Goal: Find specific page/section: Find specific page/section

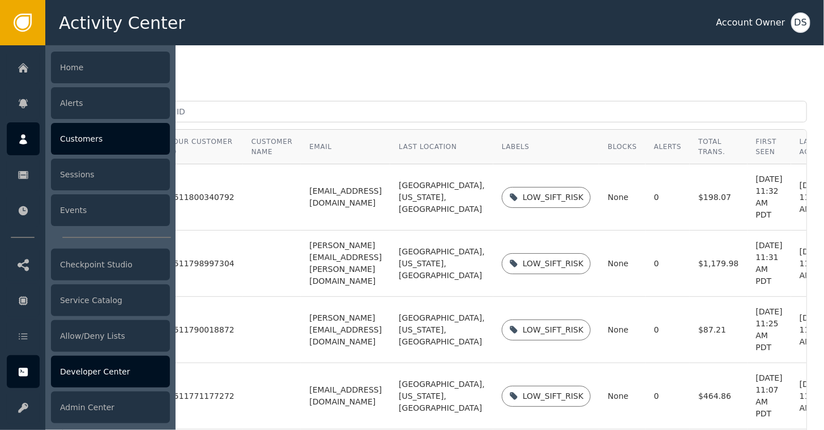
click at [96, 372] on div "Developer Center" at bounding box center [110, 372] width 119 height 32
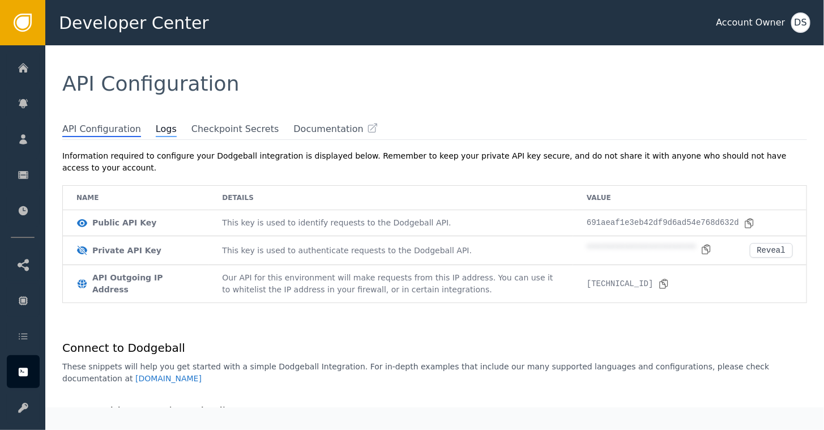
click at [156, 129] on span "Logs" at bounding box center [166, 129] width 21 height 15
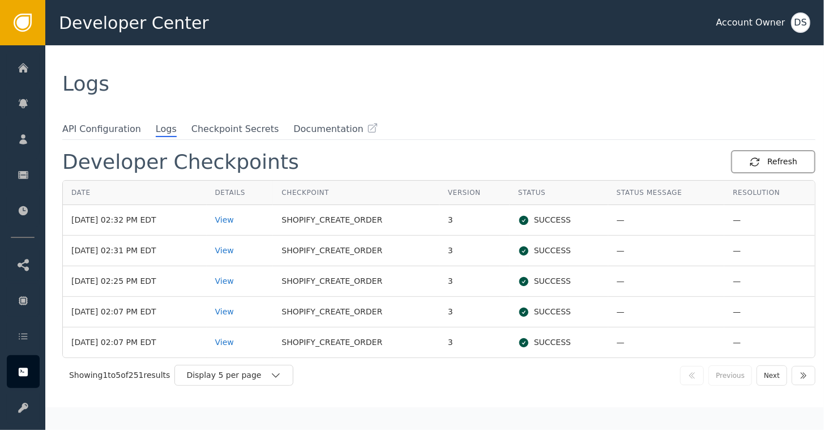
click at [780, 161] on div "Refresh" at bounding box center [773, 162] width 48 height 12
click at [760, 161] on div "Refresh" at bounding box center [773, 162] width 48 height 12
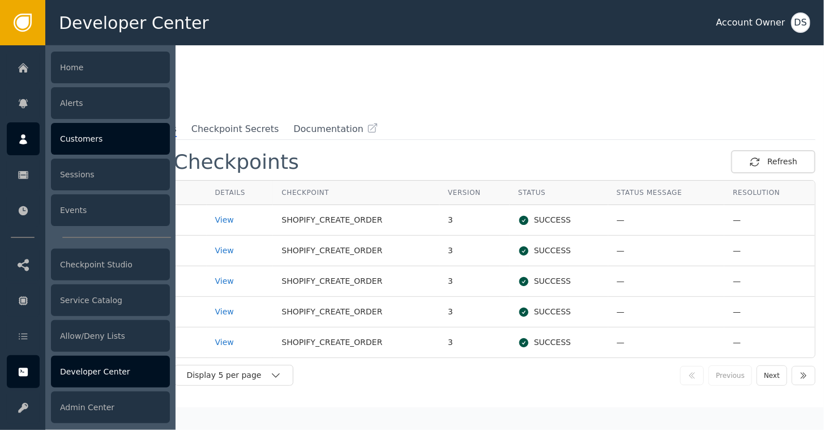
click at [25, 139] on icon at bounding box center [23, 139] width 11 height 12
